Goal: Task Accomplishment & Management: Complete application form

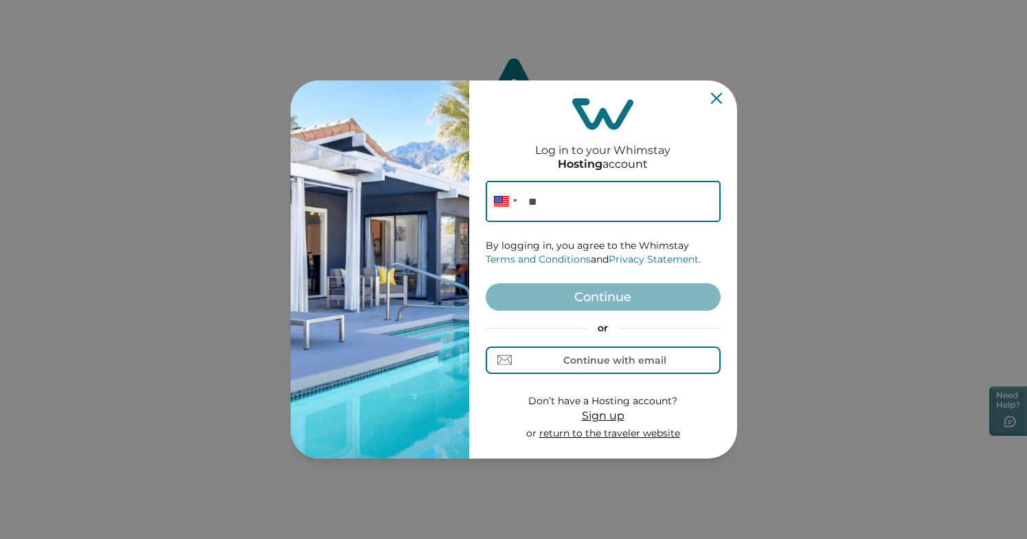
click at [717, 102] on icon "Close" at bounding box center [716, 98] width 11 height 11
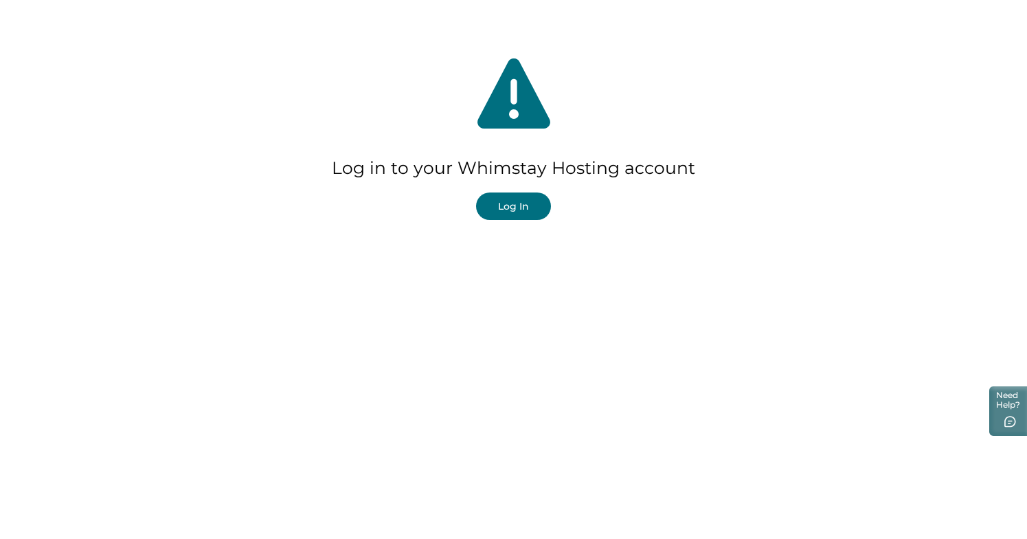
click at [522, 210] on button "Log In" at bounding box center [513, 205] width 75 height 27
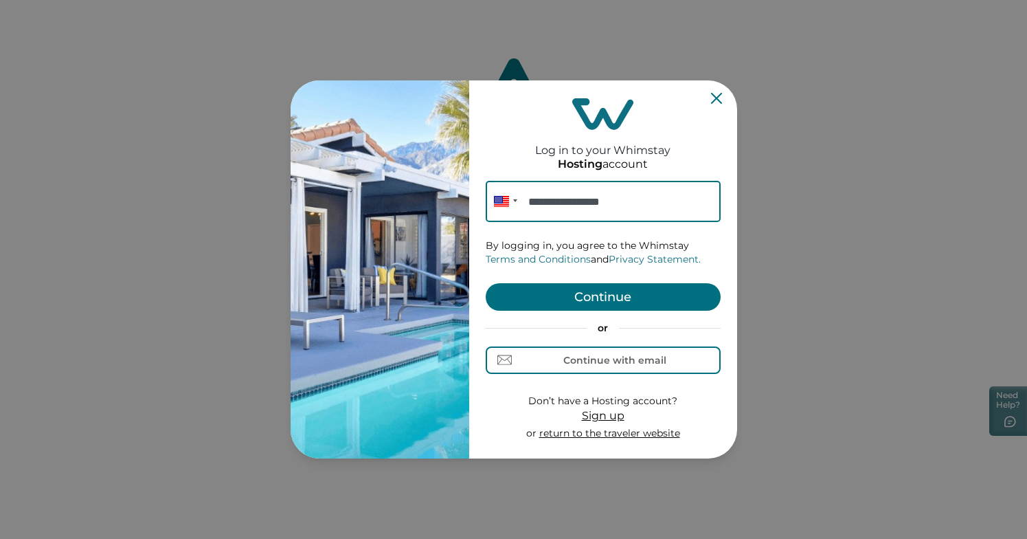
type input "**********"
click at [638, 291] on button "Continue" at bounding box center [603, 296] width 235 height 27
